Goal: Information Seeking & Learning: Learn about a topic

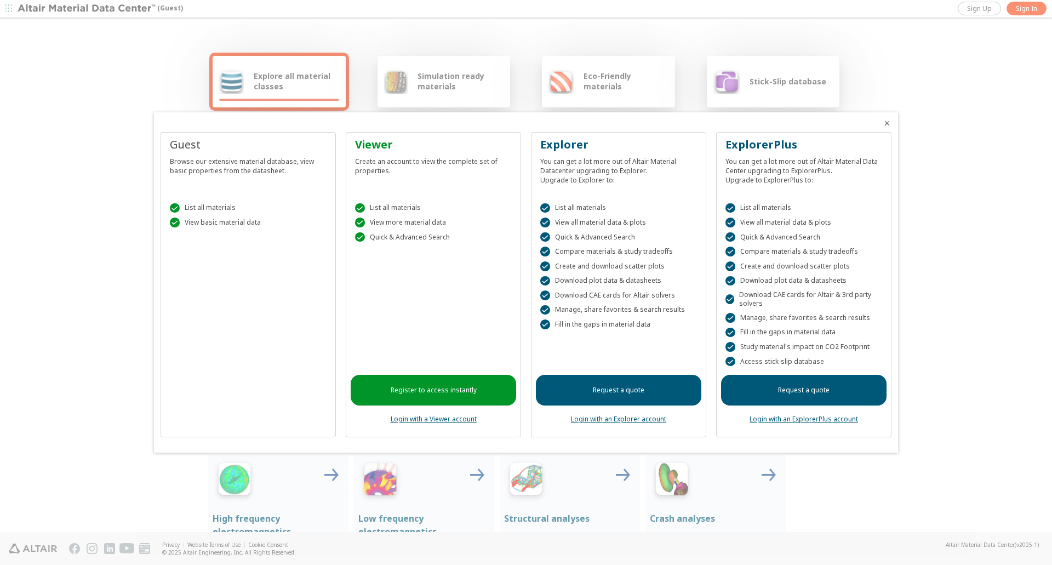
click at [221, 206] on div " List all materials" at bounding box center [248, 208] width 157 height 10
click at [217, 222] on div " View basic material data" at bounding box center [248, 222] width 157 height 10
click at [199, 85] on div at bounding box center [526, 282] width 1052 height 565
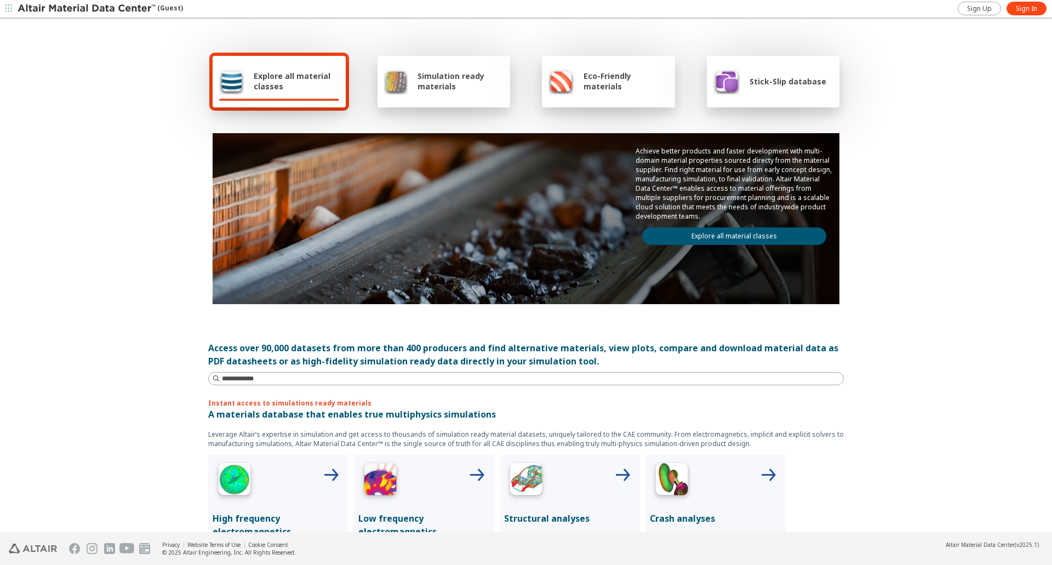
click at [189, 153] on div "Explore all material classes Simulation ready materials Eco-Friendly materials …" at bounding box center [526, 275] width 1052 height 513
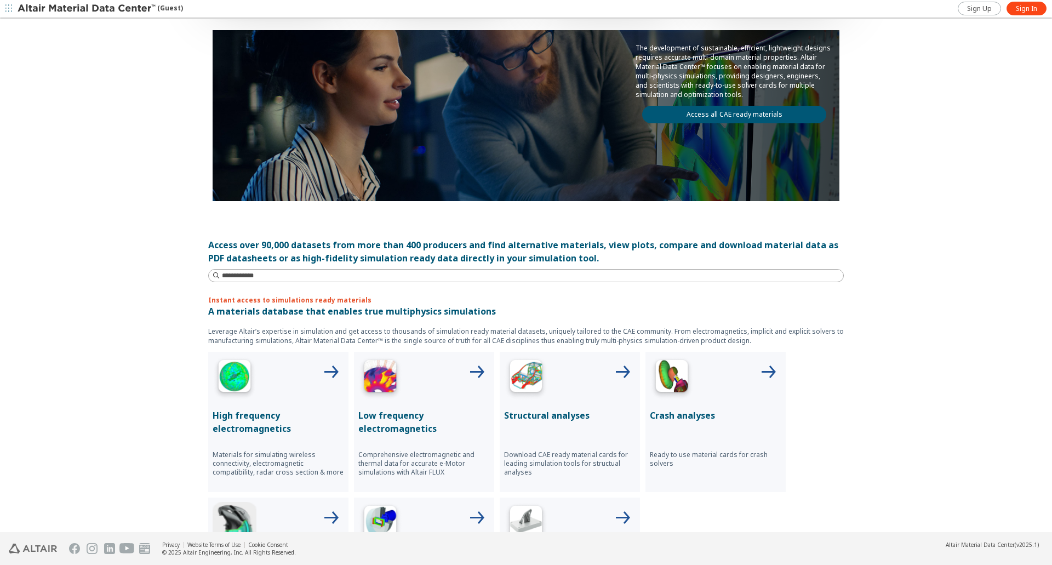
scroll to position [329, 0]
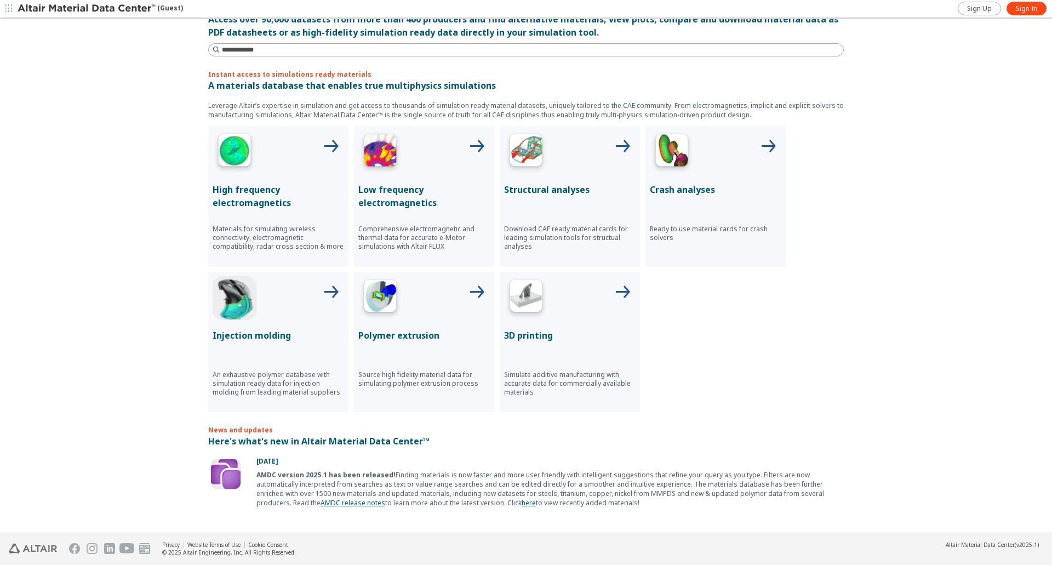
click at [619, 145] on icon at bounding box center [622, 147] width 26 height 26
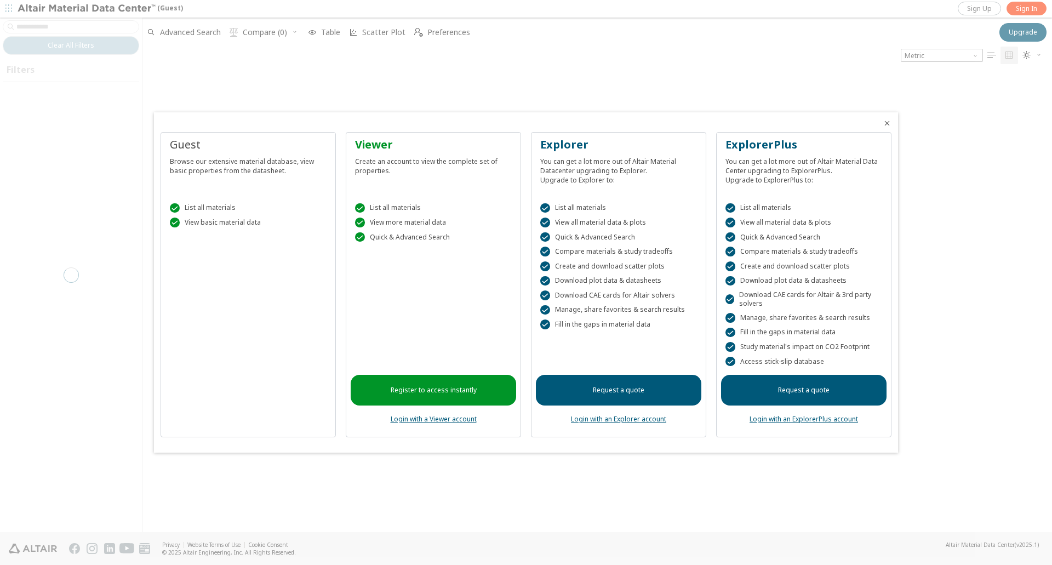
click at [250, 308] on div "Guest Browse our extensive material database, view basic properties from the da…" at bounding box center [247, 285] width 175 height 306
click at [245, 231] on div " List all materials  View basic material data" at bounding box center [247, 213] width 165 height 47
click at [223, 166] on div "Browse our extensive material database, view basic properties from the datashee…" at bounding box center [248, 163] width 157 height 23
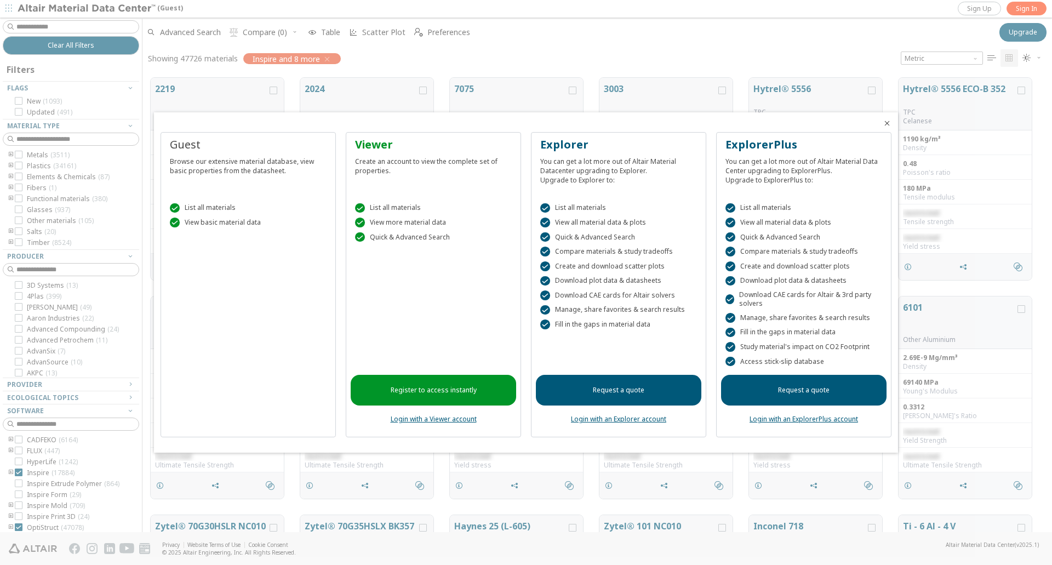
scroll to position [454, 901]
click at [887, 120] on icon "Close" at bounding box center [886, 123] width 9 height 9
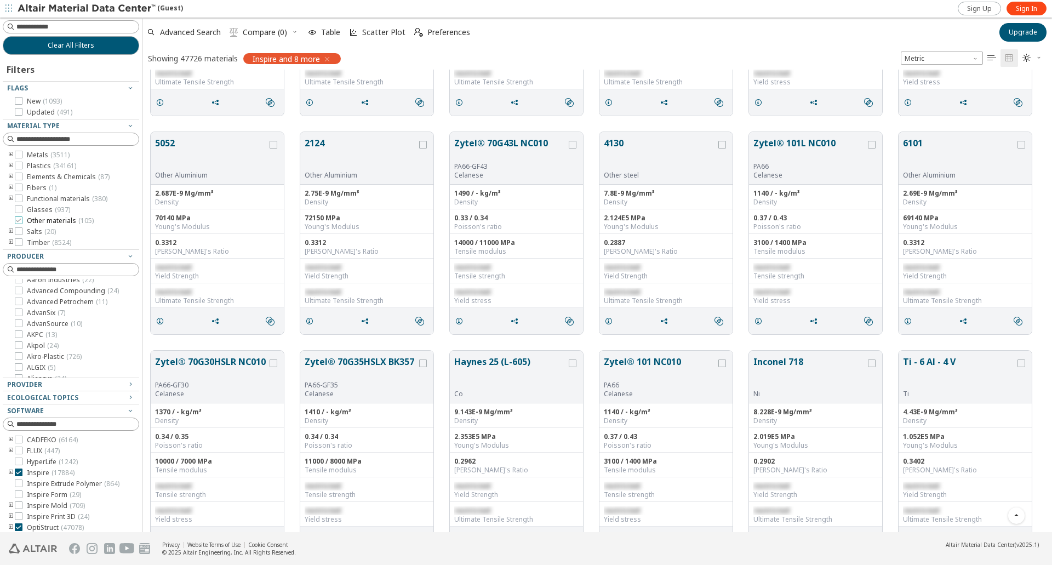
scroll to position [55, 0]
click at [11, 154] on icon "toogle group" at bounding box center [11, 155] width 8 height 9
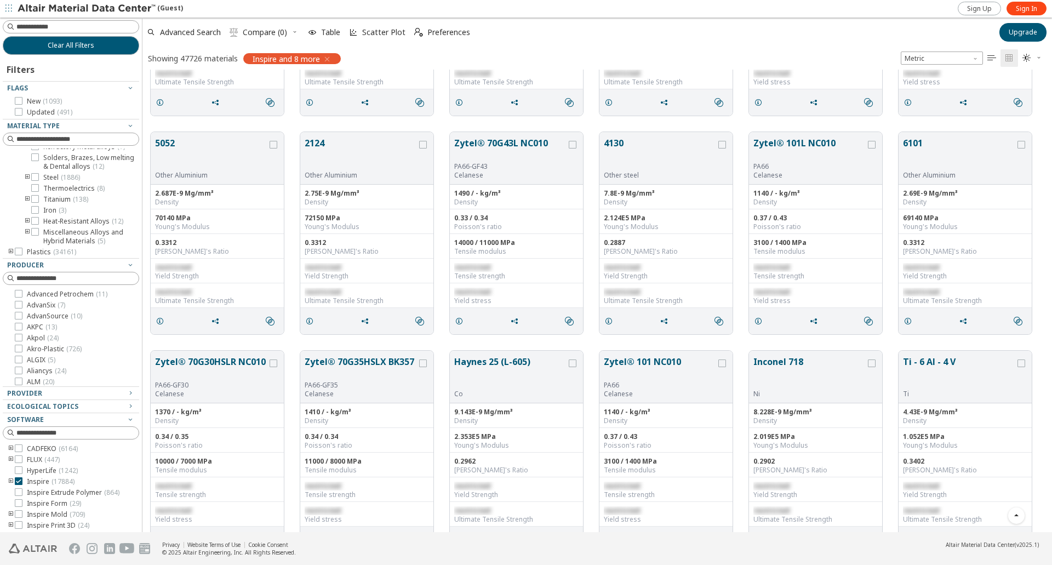
scroll to position [164, 0]
click at [26, 175] on icon "toogle group" at bounding box center [28, 170] width 8 height 9
click at [38, 154] on div at bounding box center [35, 150] width 8 height 8
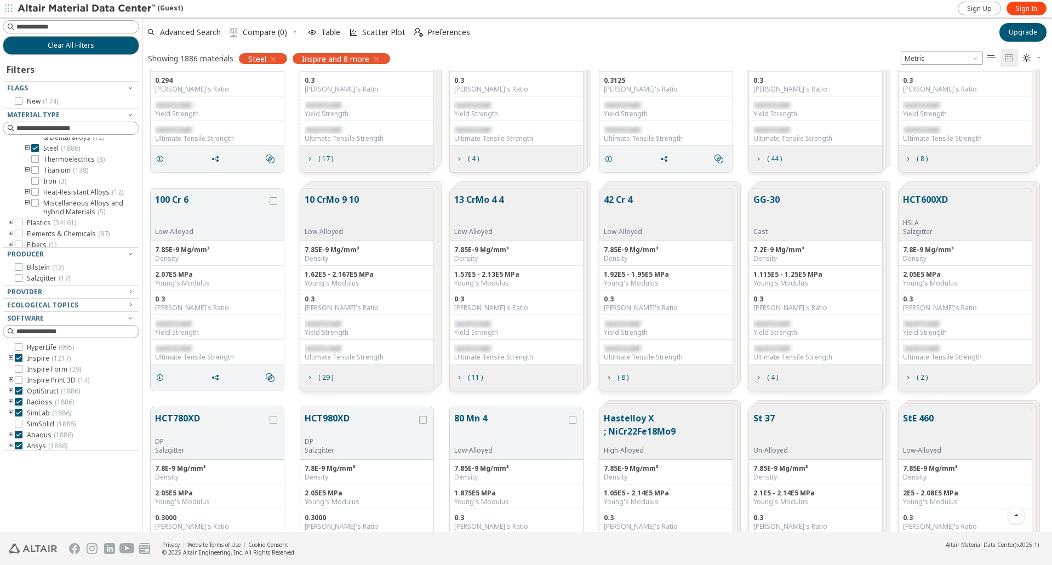
scroll to position [2300, 0]
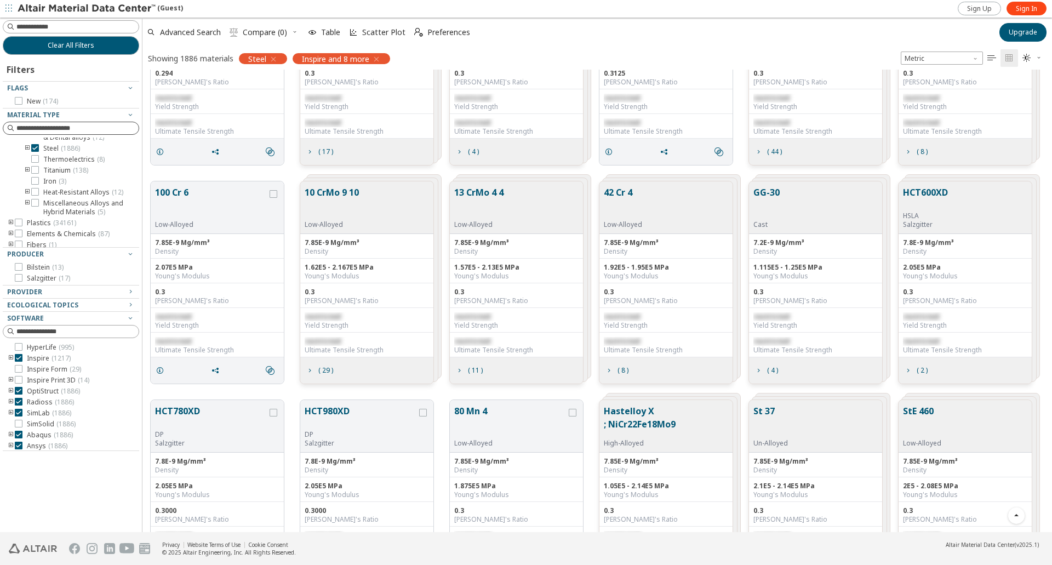
click at [72, 130] on input at bounding box center [77, 128] width 122 height 11
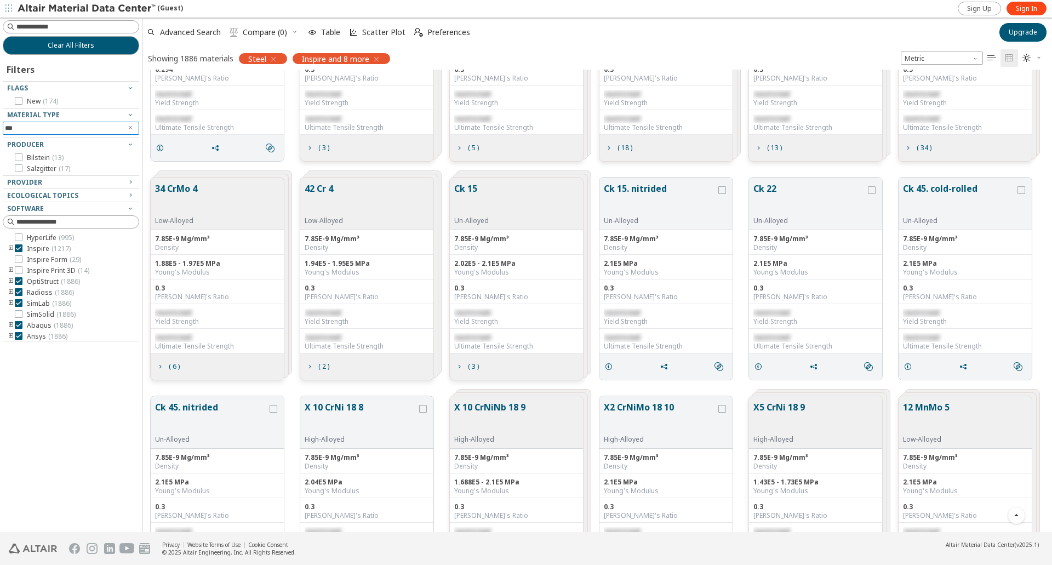
scroll to position [1041, 0]
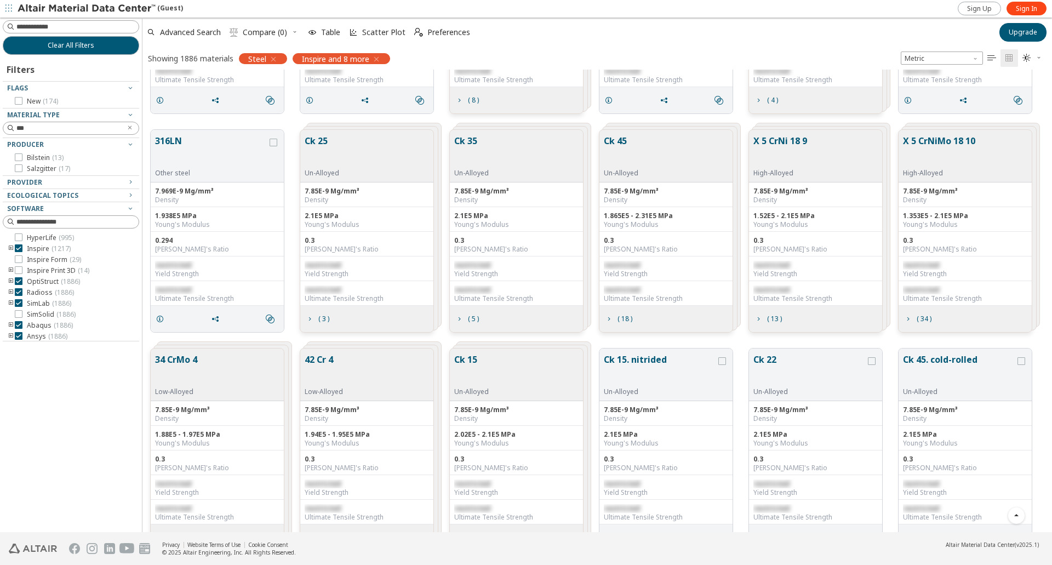
click at [374, 59] on icon "button" at bounding box center [376, 59] width 9 height 9
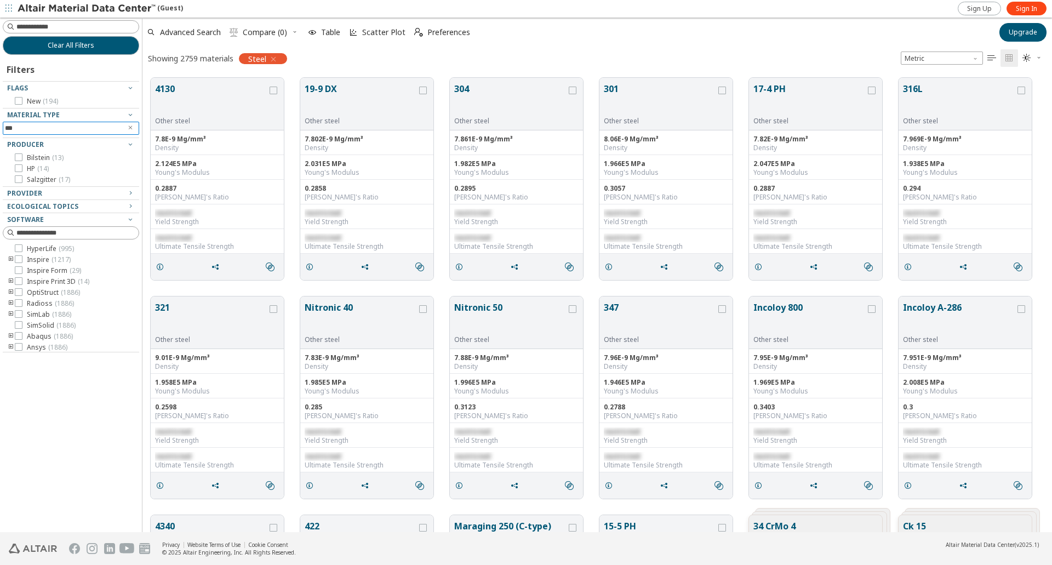
click at [65, 128] on input "***" at bounding box center [63, 128] width 117 height 12
type input "********"
click at [128, 128] on icon "Clear text" at bounding box center [130, 127] width 7 height 7
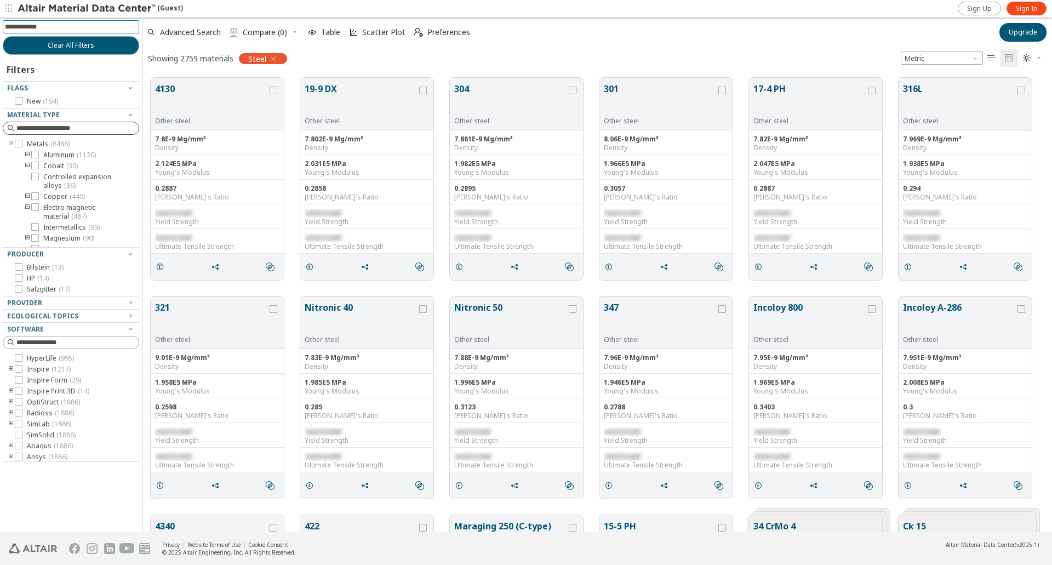
click at [50, 28] on input at bounding box center [72, 27] width 134 height 12
type input "********"
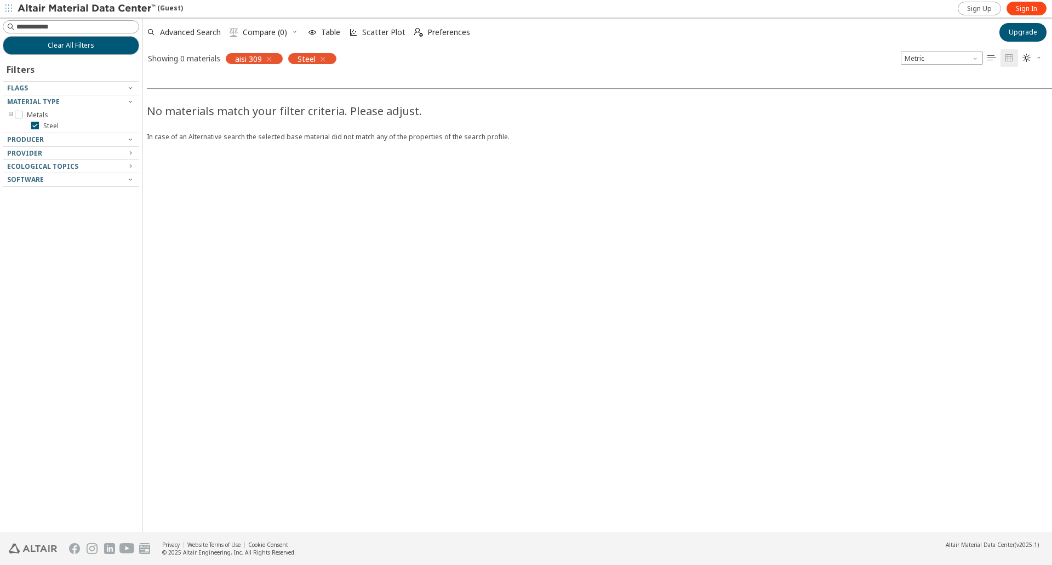
click at [320, 59] on icon "button" at bounding box center [322, 59] width 9 height 9
click at [64, 22] on input at bounding box center [77, 26] width 122 height 11
type input "***"
click at [59, 30] on input at bounding box center [72, 27] width 134 height 12
type input "*********"
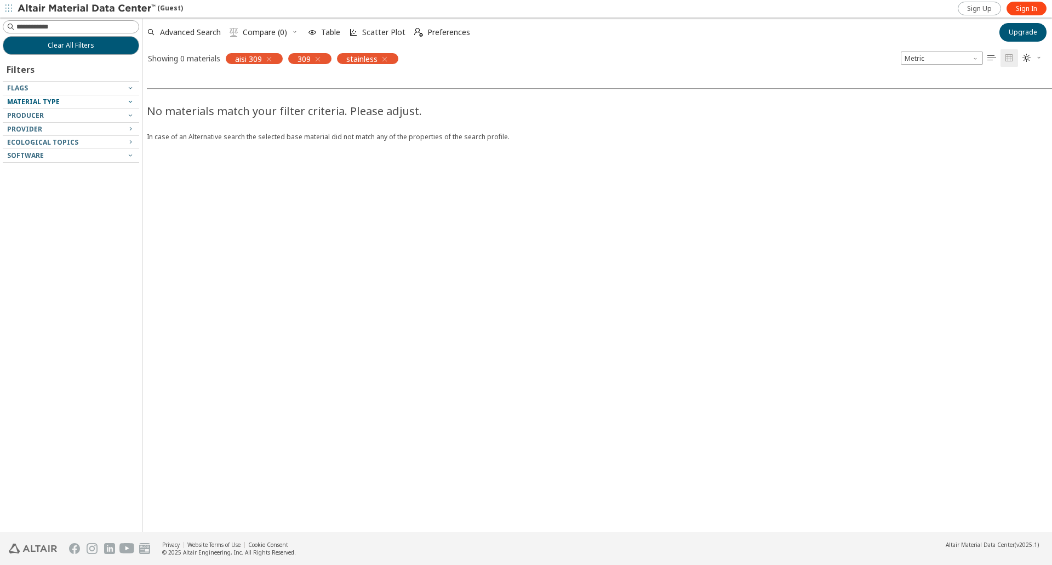
click at [38, 99] on span "Material Type" at bounding box center [33, 101] width 53 height 9
click at [320, 59] on icon "button" at bounding box center [317, 59] width 9 height 9
click at [274, 57] on div "aisi 309" at bounding box center [254, 58] width 57 height 11
click at [271, 58] on icon "button" at bounding box center [269, 59] width 9 height 9
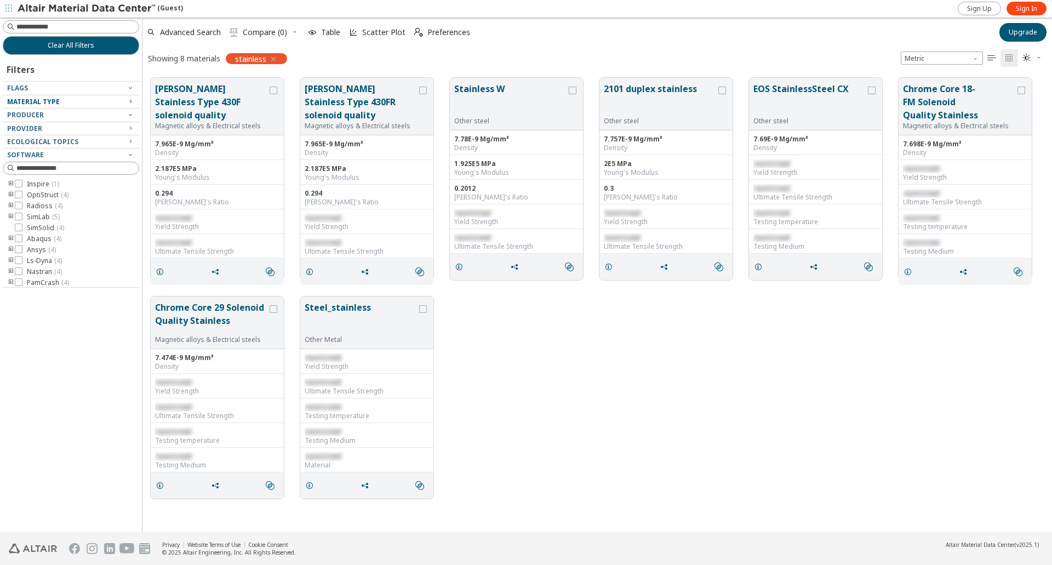
scroll to position [13, 0]
click at [20, 256] on icon at bounding box center [19, 258] width 8 height 8
